Goal: Task Accomplishment & Management: Complete application form

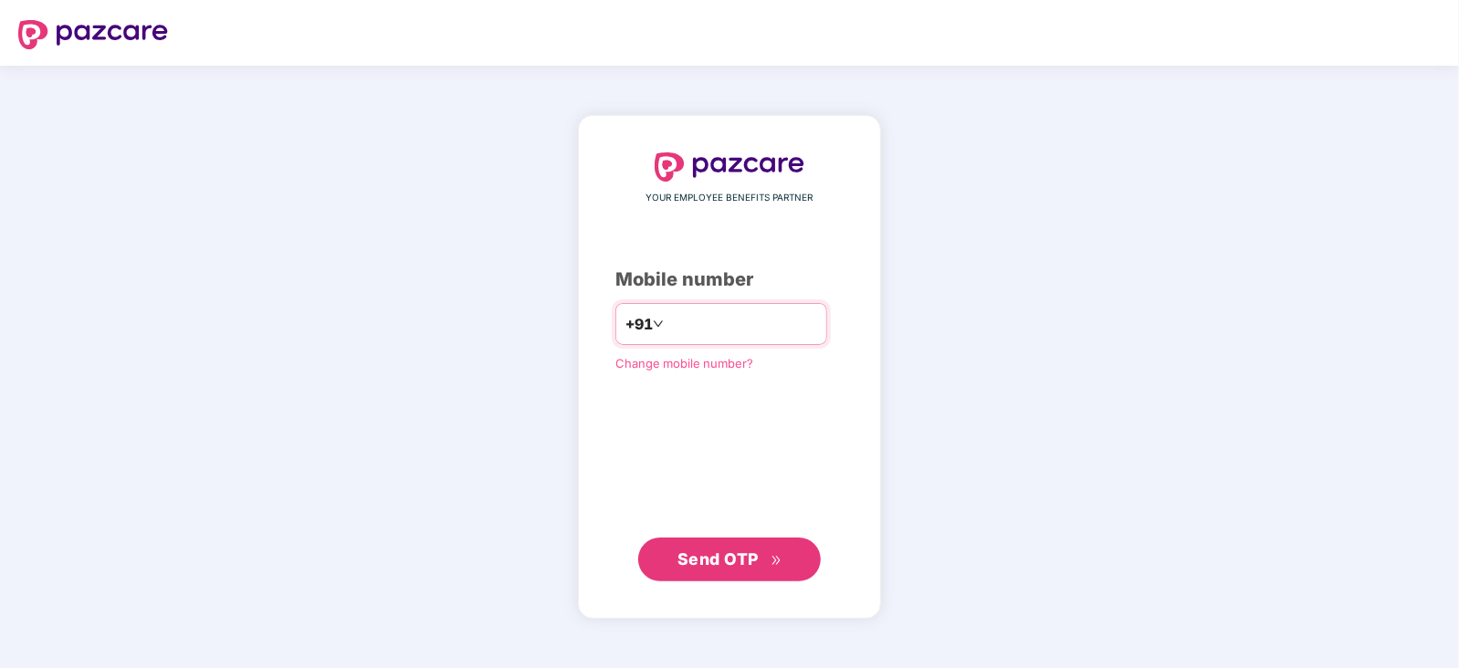
drag, startPoint x: 0, startPoint y: 0, endPoint x: 740, endPoint y: 330, distance: 809.8
click at [740, 330] on input "number" at bounding box center [743, 324] width 150 height 29
type input "**********"
click at [734, 556] on span "Send OTP" at bounding box center [718, 558] width 81 height 19
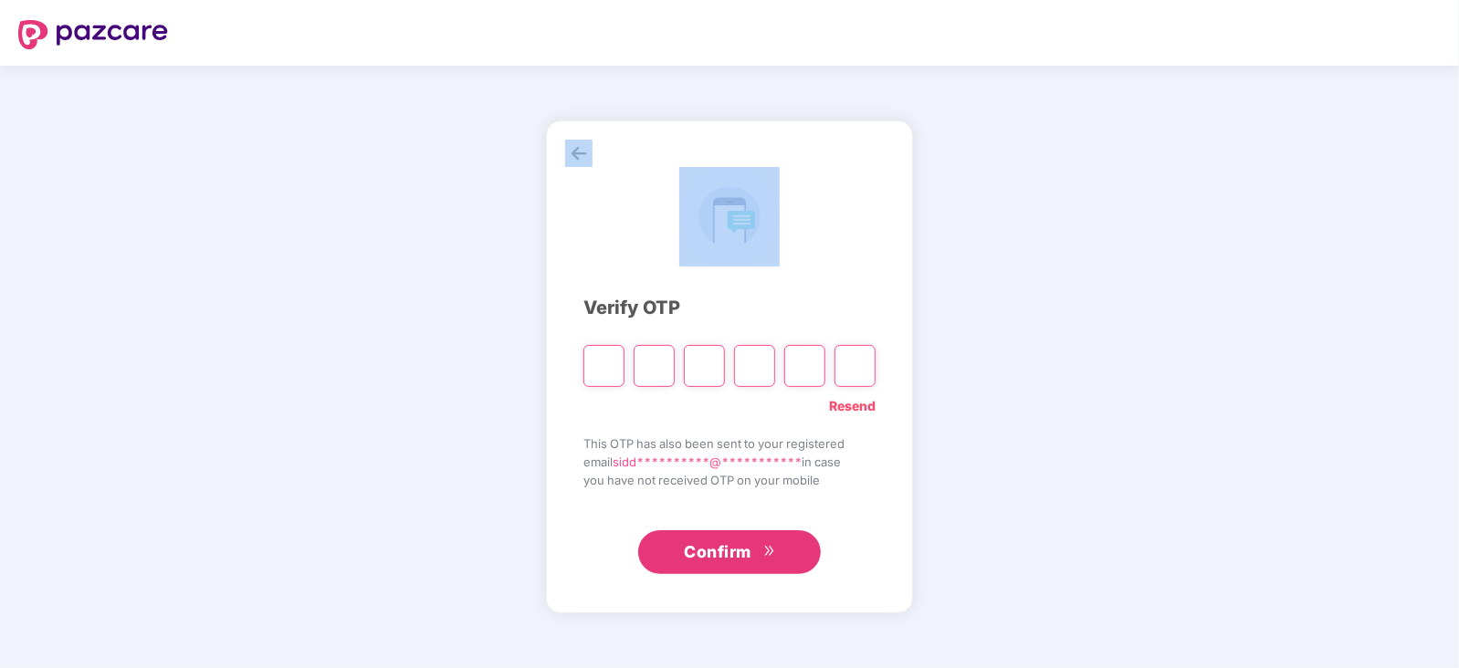
drag, startPoint x: 986, startPoint y: 153, endPoint x: 802, endPoint y: 361, distance: 277.5
click at [886, 280] on div "**********" at bounding box center [729, 367] width 1459 height 603
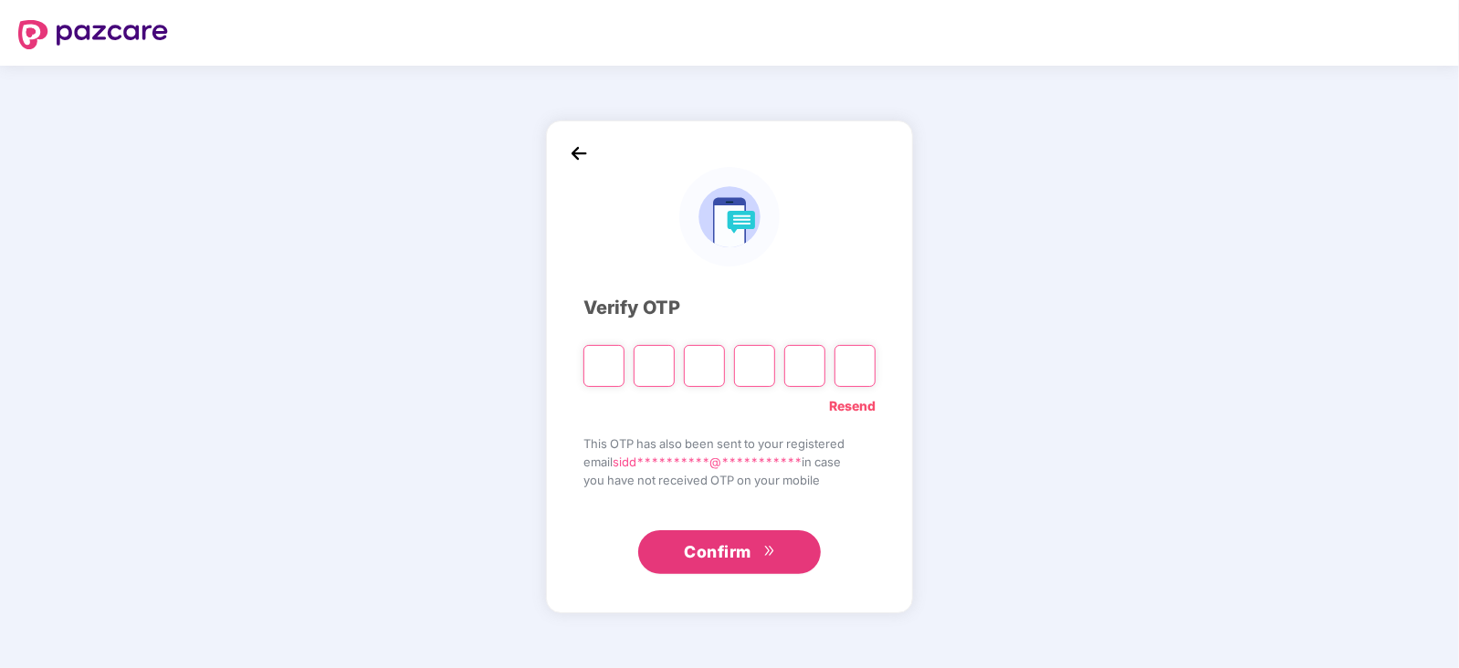
click at [603, 367] on input "Please enter verification code. Digit 1" at bounding box center [604, 366] width 41 height 42
paste input "*"
type input "*"
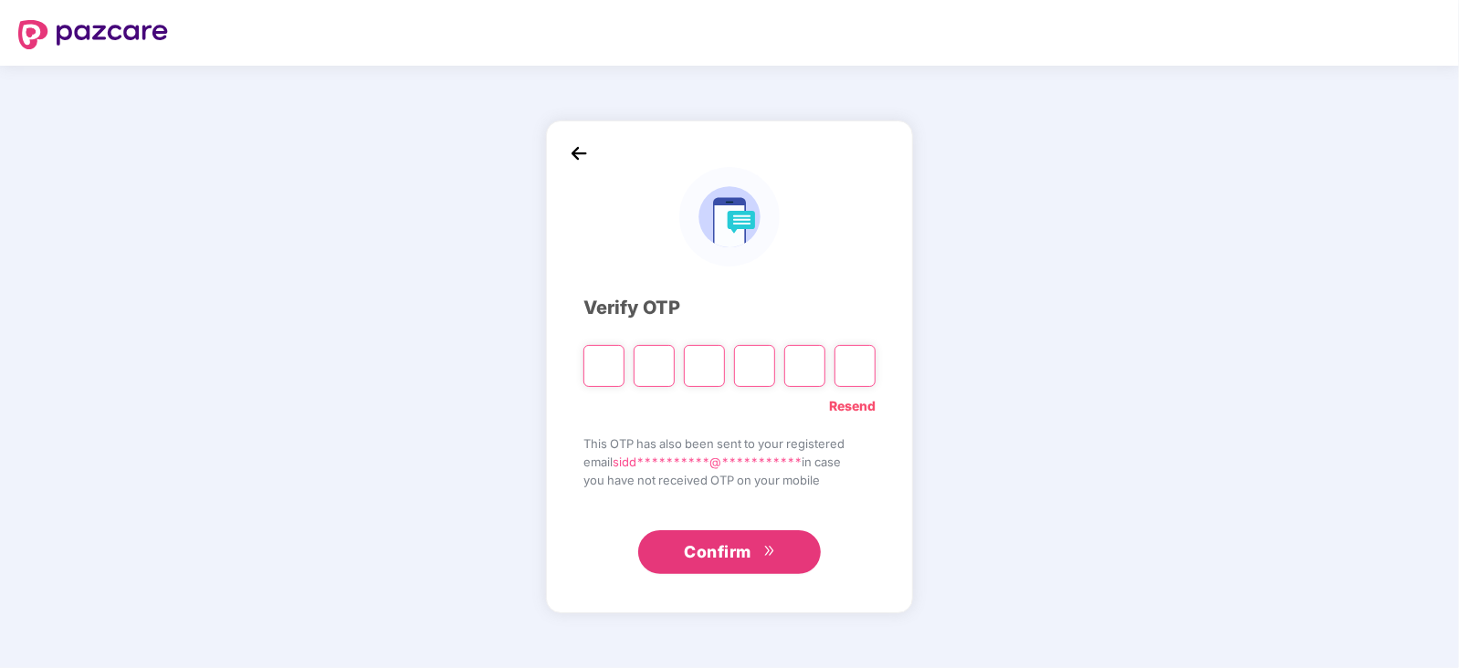
type input "*"
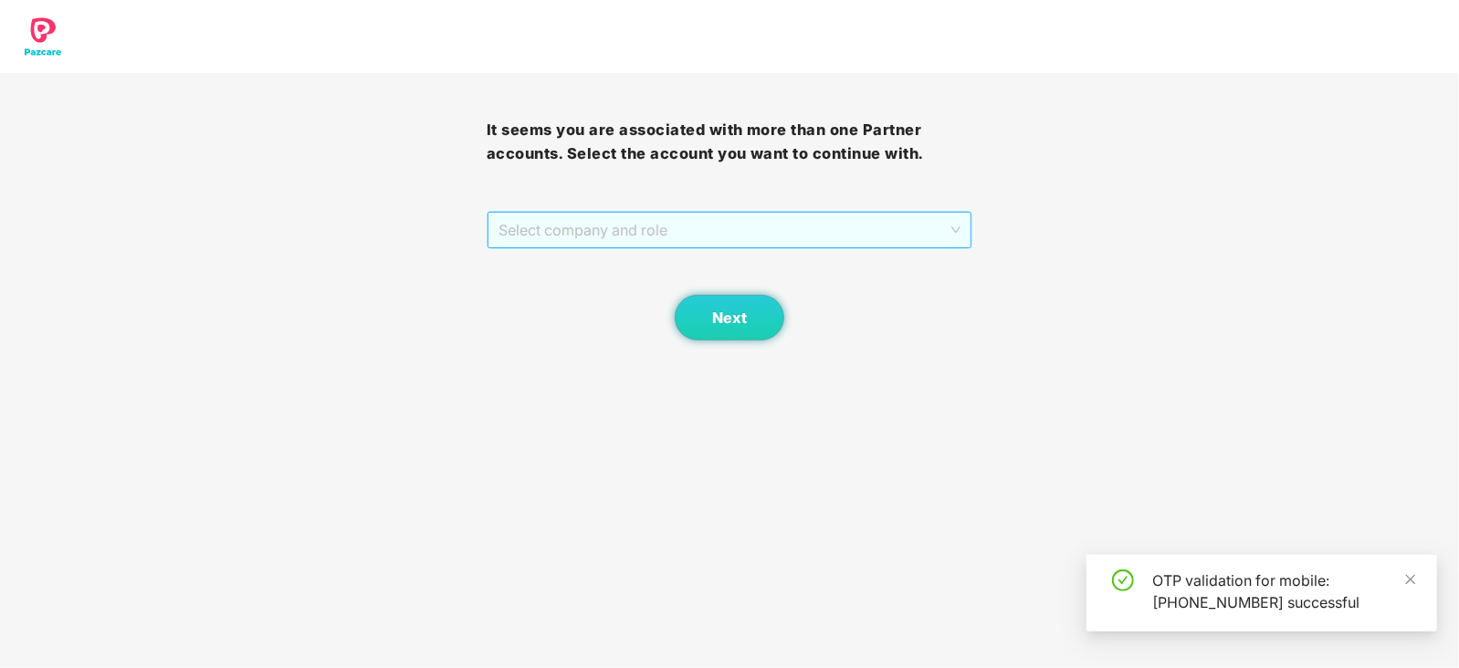
click at [550, 241] on span "Select company and role" at bounding box center [730, 230] width 463 height 35
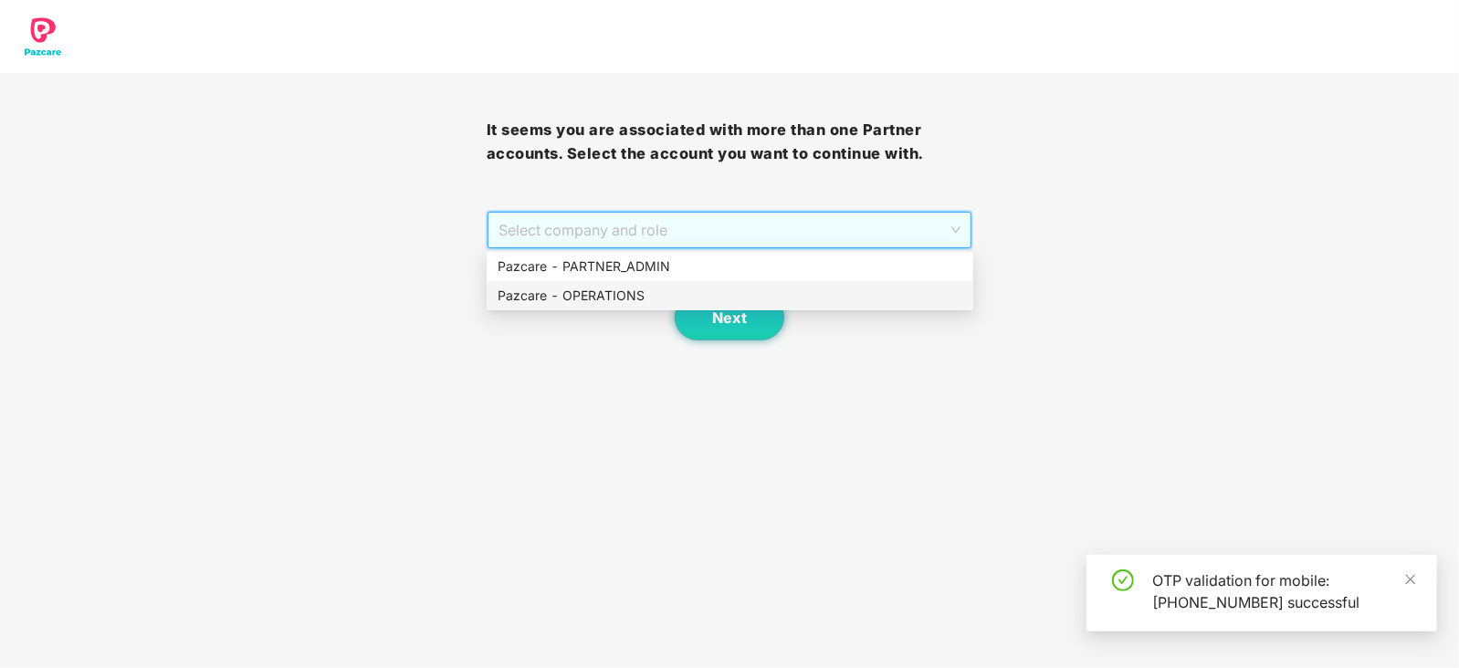
click at [587, 292] on div "Pazcare - OPERATIONS" at bounding box center [730, 296] width 465 height 20
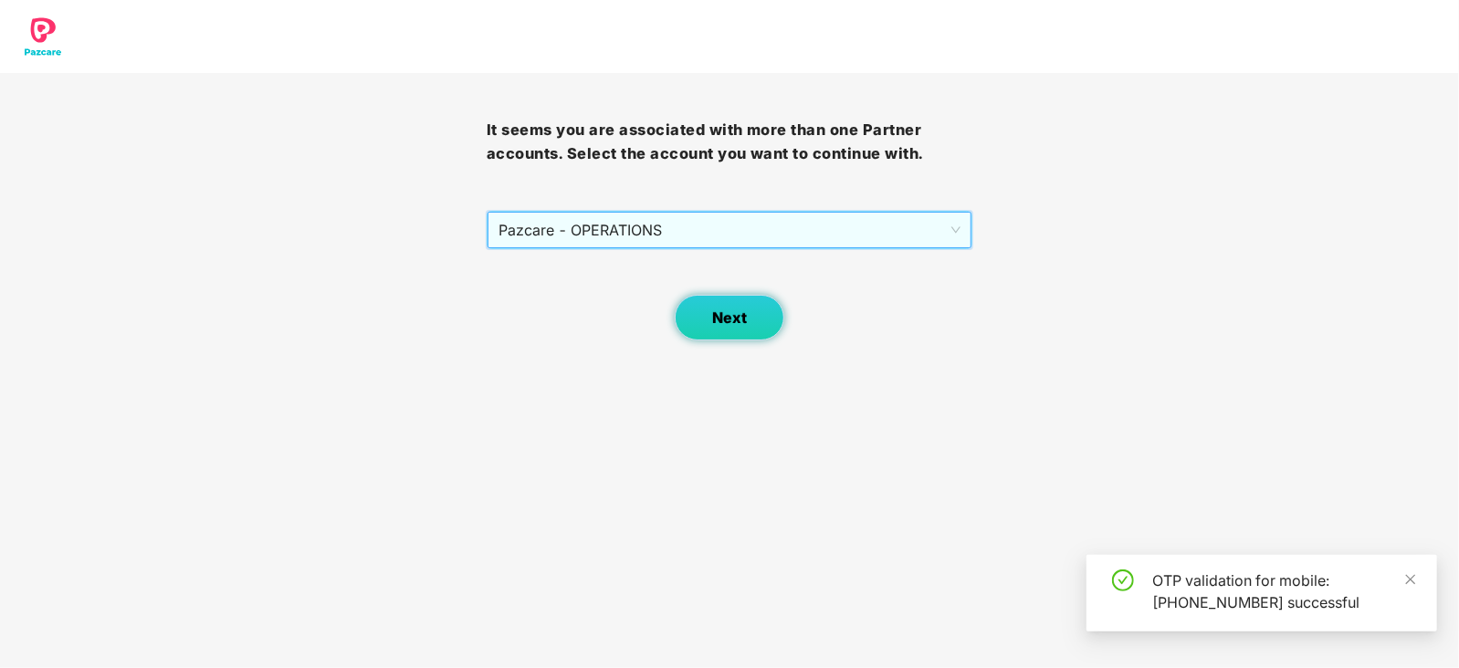
click at [697, 325] on button "Next" at bounding box center [730, 318] width 110 height 46
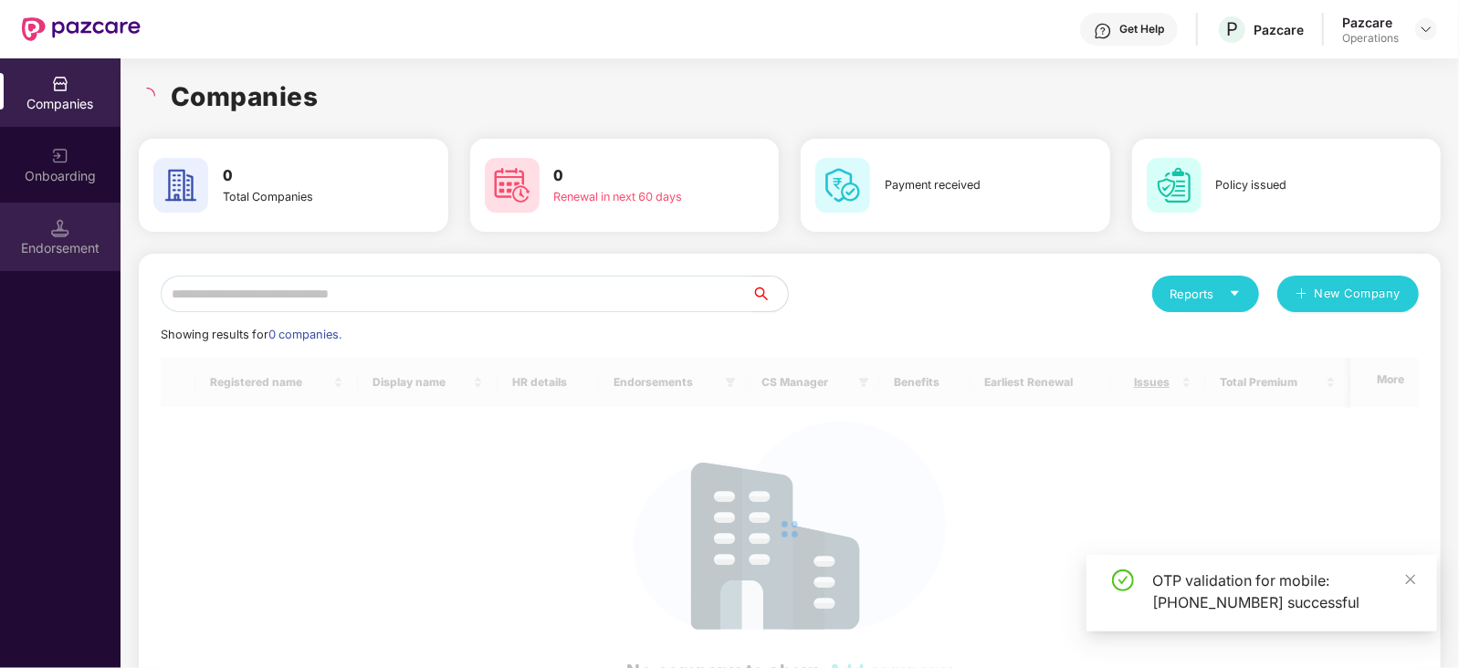
click at [96, 258] on div "Endorsement" at bounding box center [60, 237] width 121 height 68
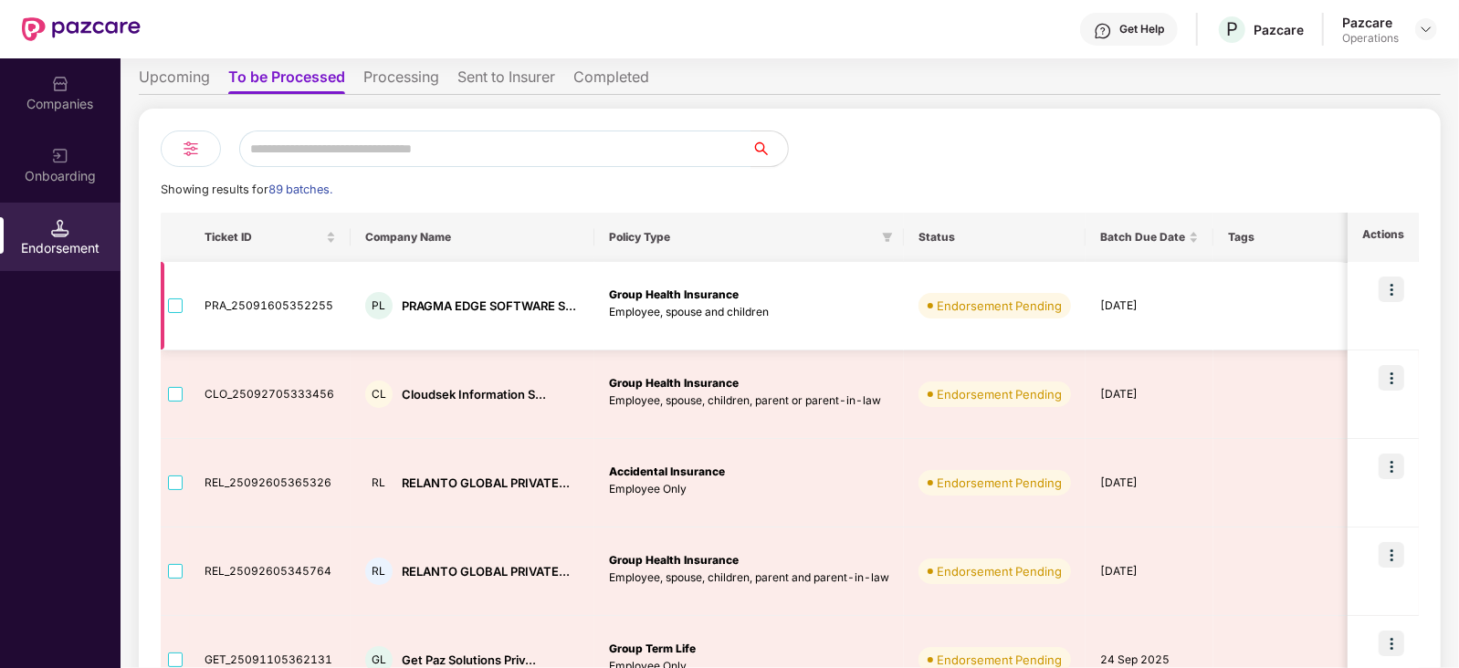
scroll to position [227, 0]
